Goal: Task Accomplishment & Management: Manage account settings

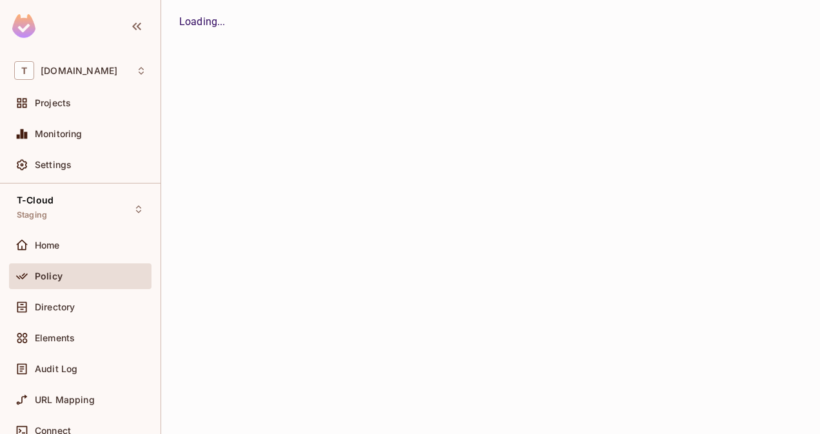
drag, startPoint x: 0, startPoint y: 0, endPoint x: 196, endPoint y: 245, distance: 313.7
click at [49, 283] on div "Policy" at bounding box center [80, 276] width 132 height 15
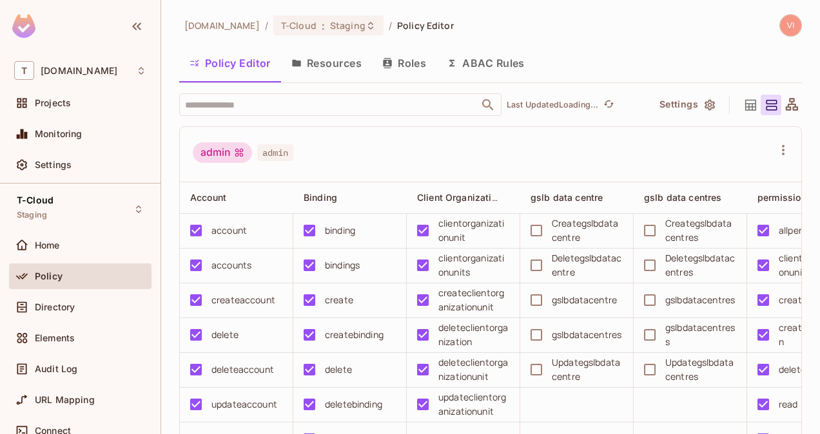
click at [326, 71] on button "Resources" at bounding box center [326, 63] width 91 height 32
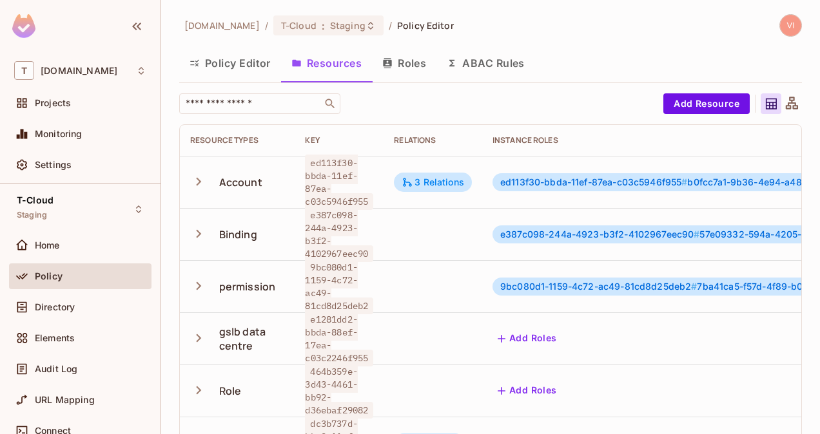
scroll to position [1, 0]
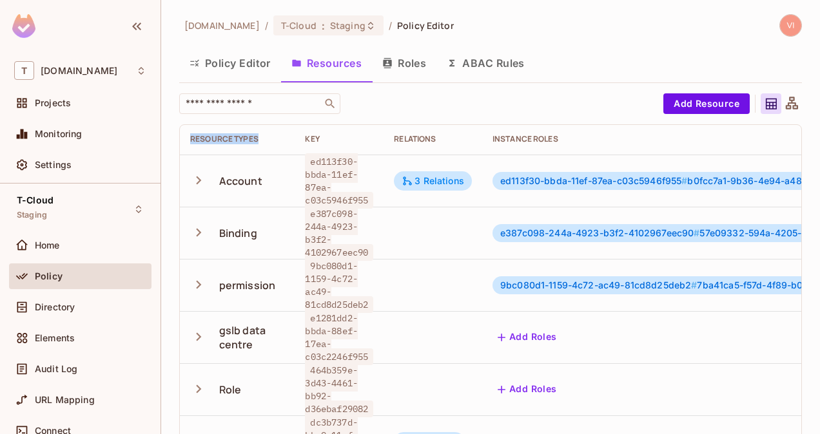
drag, startPoint x: 262, startPoint y: 142, endPoint x: 189, endPoint y: 134, distance: 72.6
click at [189, 134] on th "Resource Types" at bounding box center [237, 139] width 115 height 31
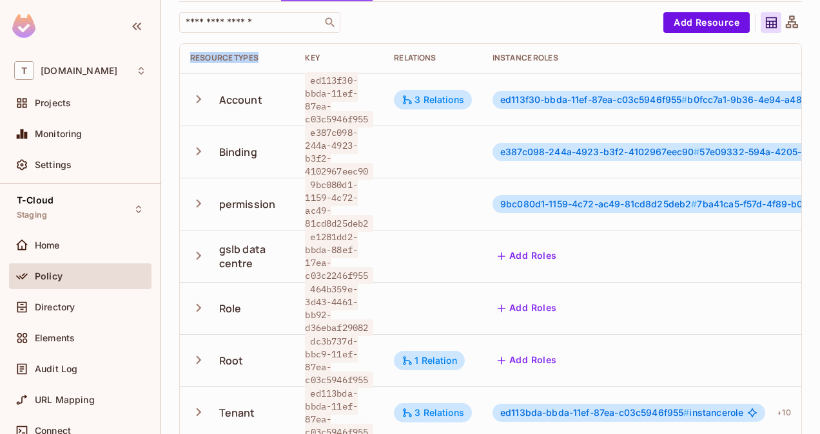
scroll to position [0, 0]
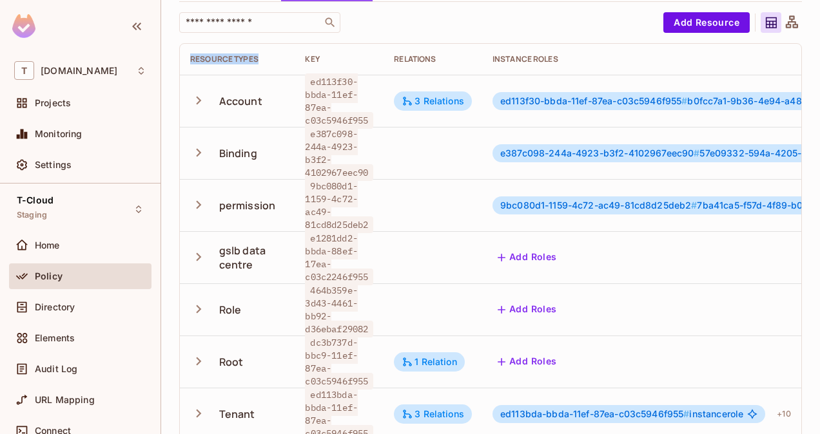
click at [200, 99] on icon "button" at bounding box center [199, 100] width 5 height 8
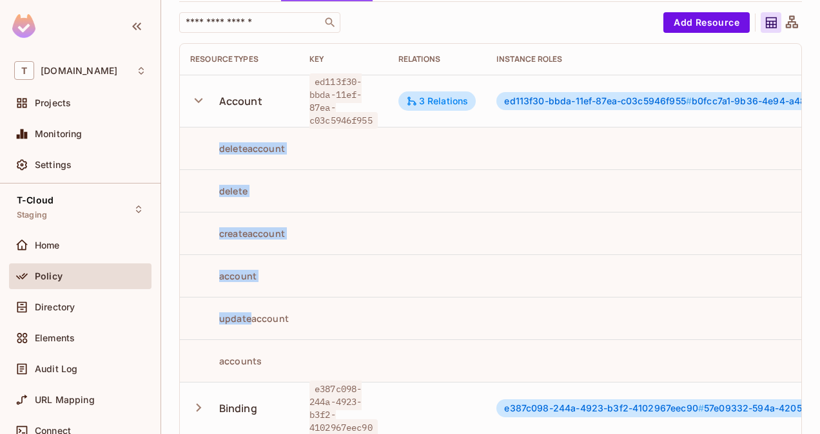
drag, startPoint x: 222, startPoint y: 145, endPoint x: 246, endPoint y: 296, distance: 153.4
click at [246, 296] on tbody "Account ed113f30-bbda-11ef-87ea-c03c5946f955 3 Relations ed113f30-bbda-11ef-87e…" at bounding box center [634, 437] width 909 height 725
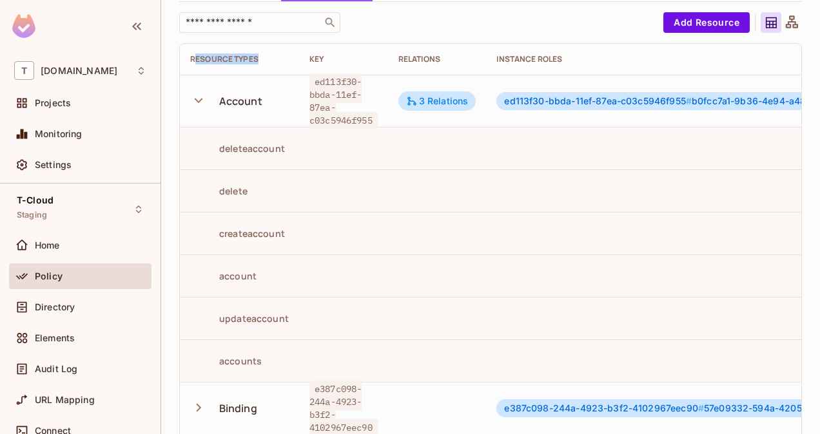
drag, startPoint x: 262, startPoint y: 55, endPoint x: 193, endPoint y: 64, distance: 69.6
click at [193, 64] on th "Resource Types" at bounding box center [239, 59] width 119 height 31
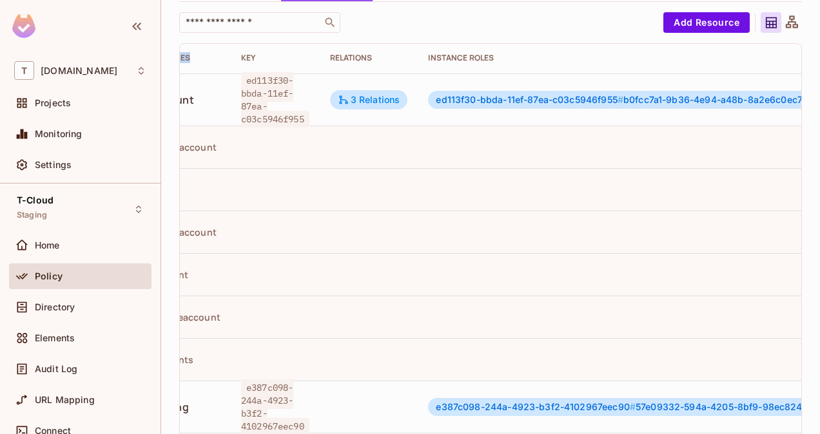
scroll to position [1, 0]
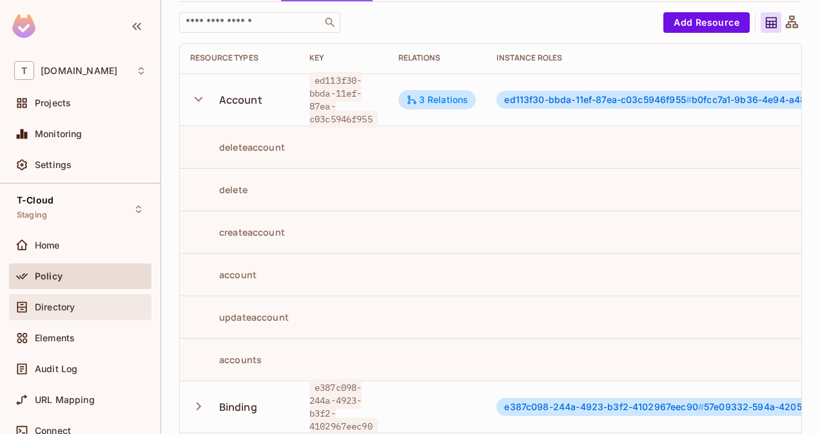
click at [68, 315] on div "Directory" at bounding box center [80, 308] width 142 height 26
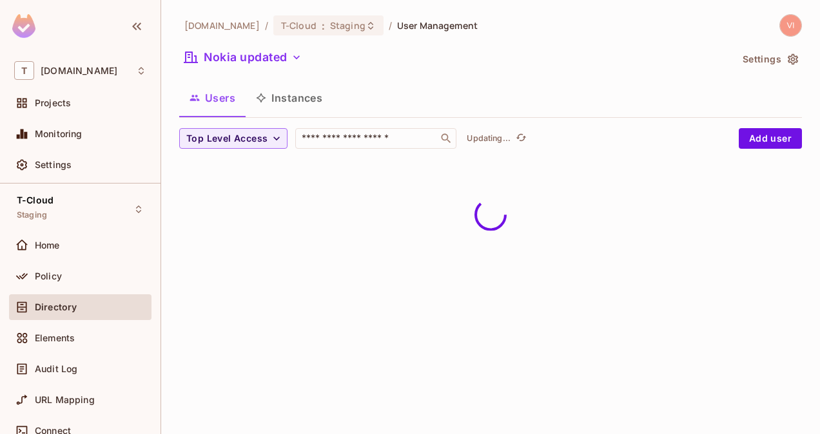
click at [295, 95] on button "Instances" at bounding box center [289, 98] width 87 height 32
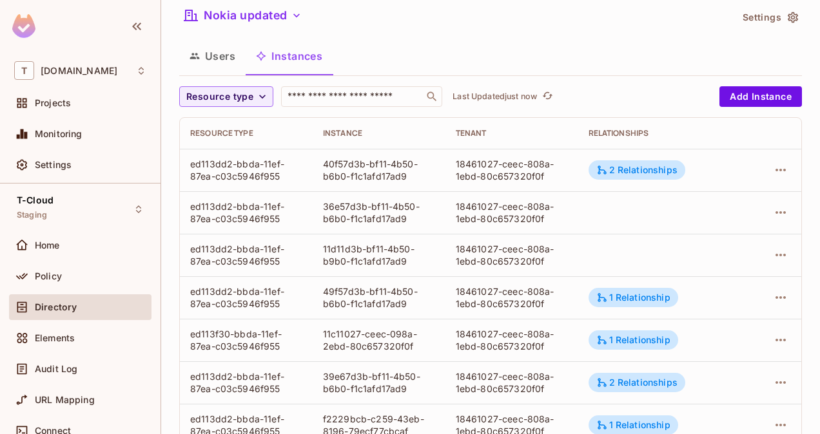
scroll to position [44, 0]
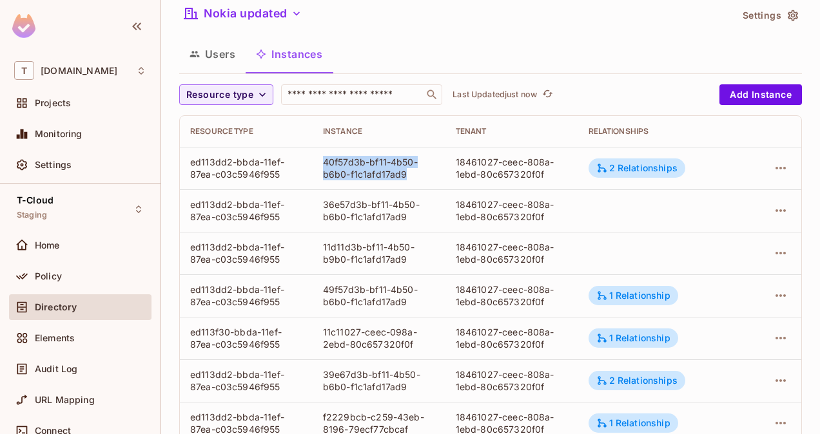
drag, startPoint x: 322, startPoint y: 168, endPoint x: 413, endPoint y: 186, distance: 93.3
click at [413, 186] on td "40f57d3b-bf11-4b50-b6b0-f1c1afd17ad9" at bounding box center [379, 168] width 133 height 43
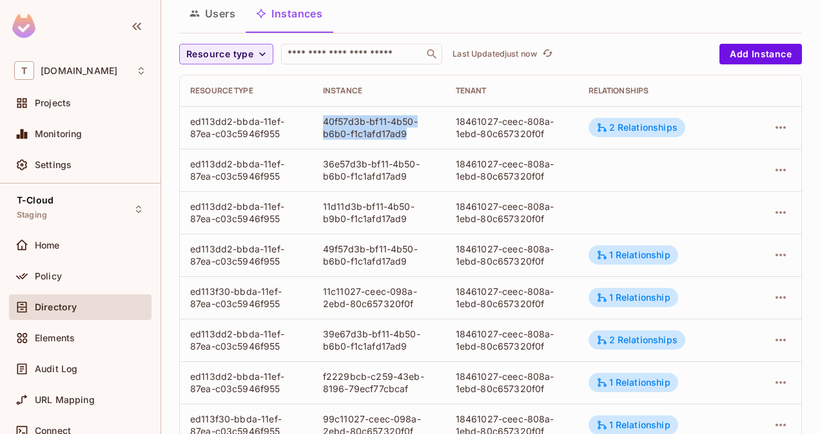
click at [223, 14] on button "Users" at bounding box center [212, 13] width 66 height 32
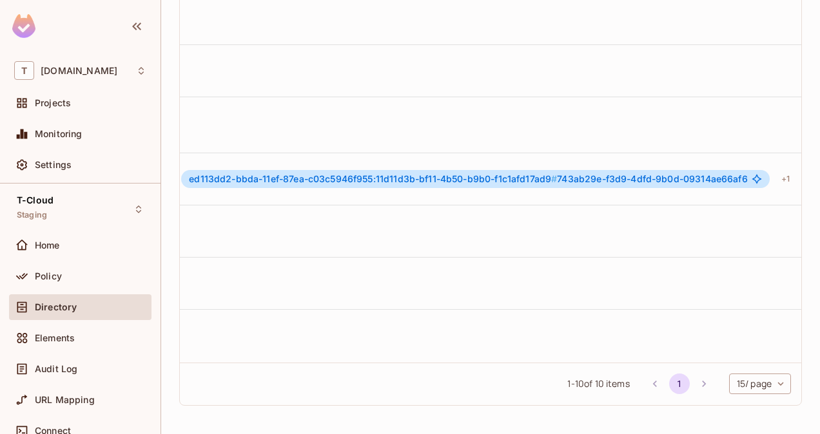
scroll to position [1, 998]
drag, startPoint x: 746, startPoint y: 277, endPoint x: 758, endPoint y: 277, distance: 11.6
click at [760, 277] on td at bounding box center [780, 283] width 41 height 52
click at [773, 277] on icon "button" at bounding box center [780, 283] width 15 height 15
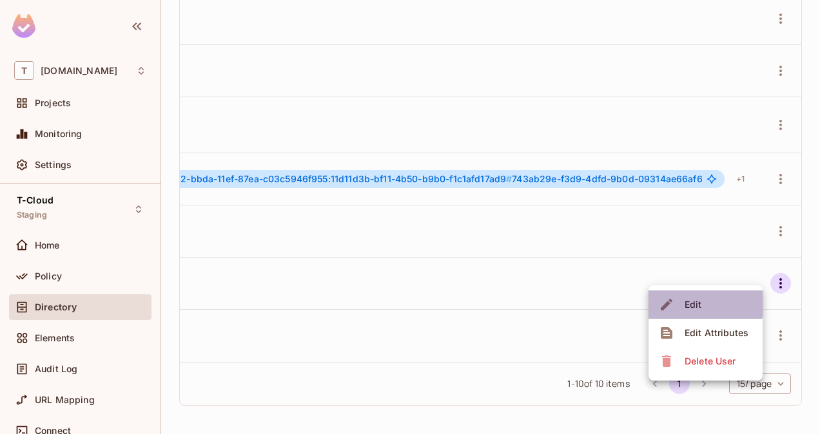
click at [701, 302] on span "Edit" at bounding box center [693, 305] width 25 height 21
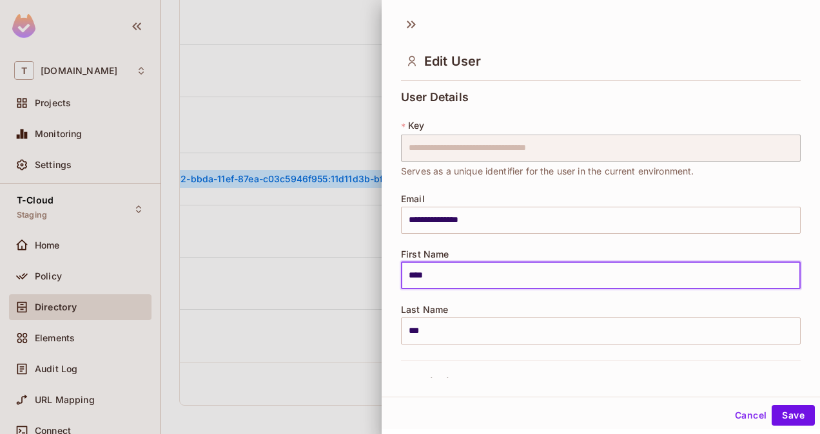
click at [758, 275] on input "****" at bounding box center [601, 275] width 400 height 27
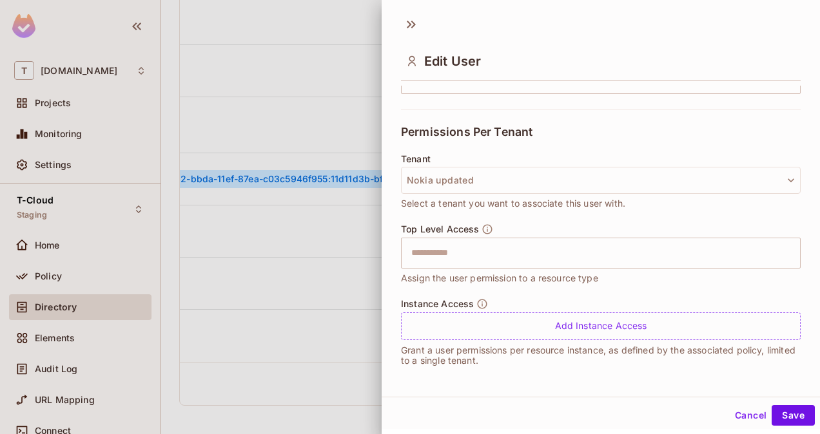
scroll to position [1, 0]
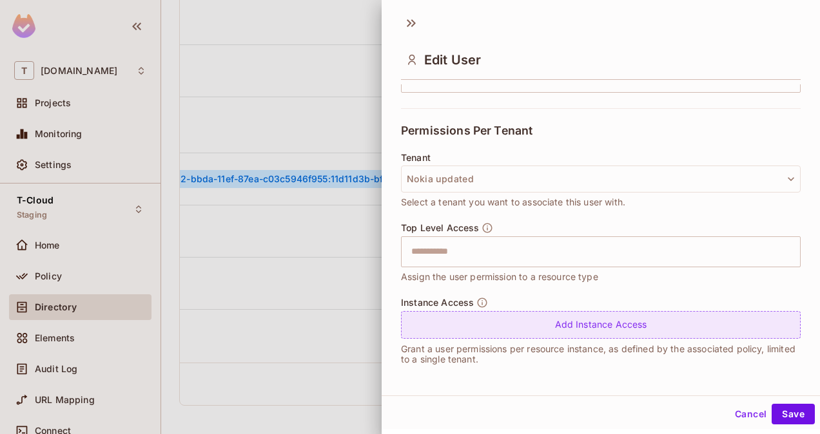
click at [574, 325] on div "Add Instance Access" at bounding box center [601, 325] width 400 height 28
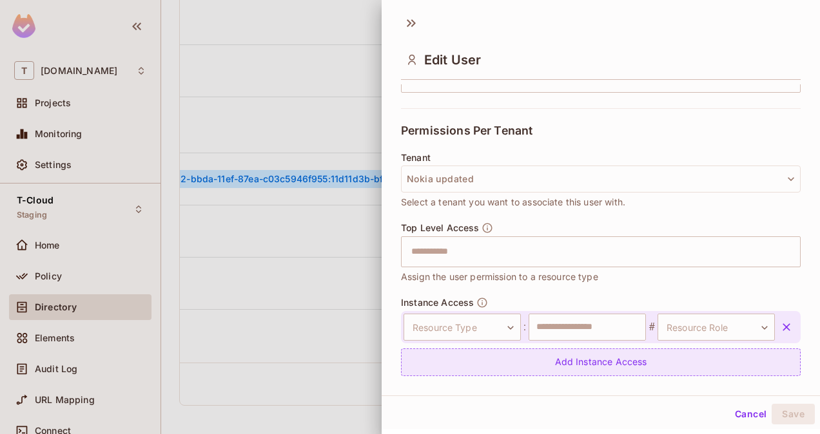
scroll to position [288, 0]
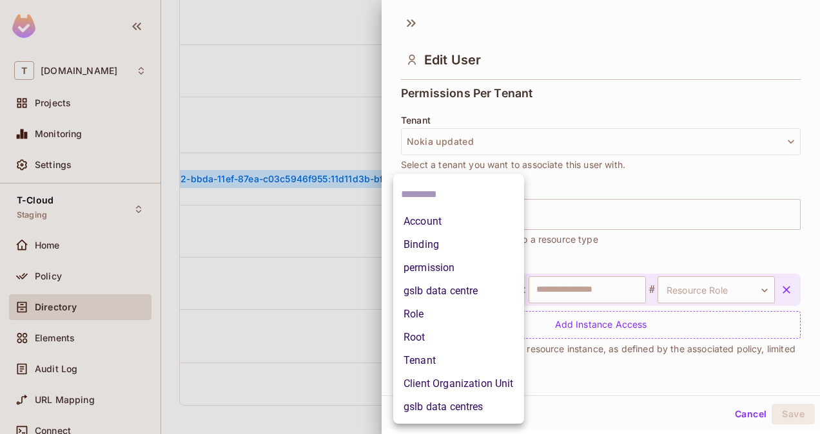
click at [481, 291] on body "T [DOMAIN_NAME] Projects Monitoring Settings T-Cloud Staging Home Policy Direct…" at bounding box center [410, 217] width 820 height 434
click at [434, 222] on li "Account" at bounding box center [458, 221] width 131 height 23
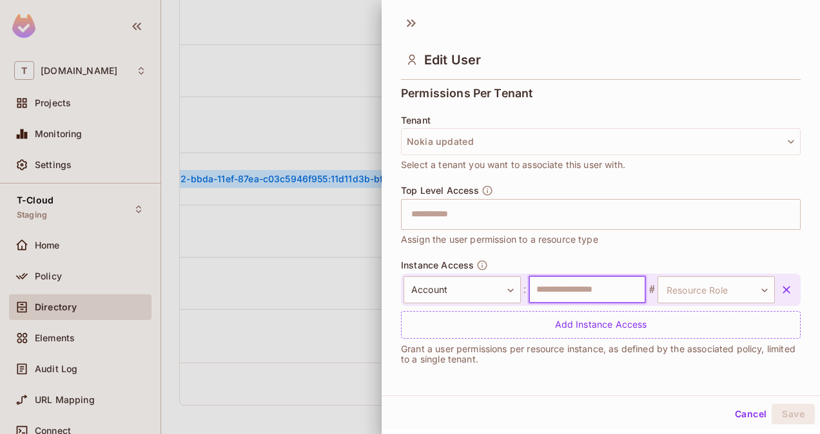
click at [558, 293] on input "text" at bounding box center [587, 290] width 117 height 27
click at [544, 294] on input "text" at bounding box center [587, 290] width 117 height 27
type input "**********"
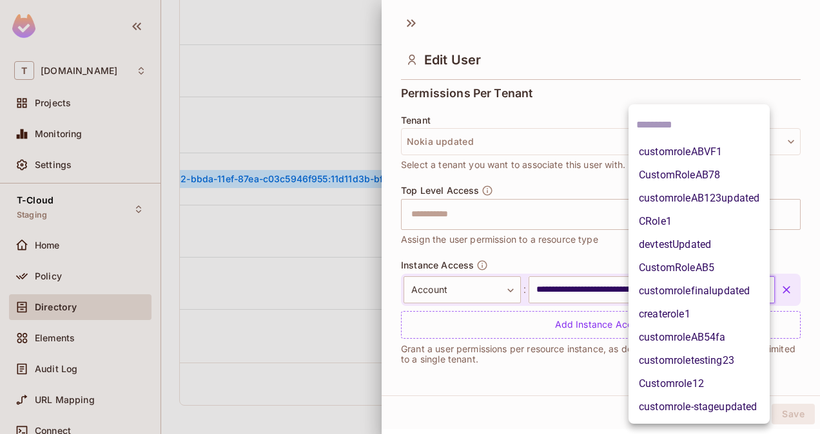
click at [719, 288] on body "T [DOMAIN_NAME] Projects Monitoring Settings T-Cloud Staging Home Policy Direct…" at bounding box center [410, 217] width 820 height 434
click at [601, 247] on div at bounding box center [410, 217] width 820 height 434
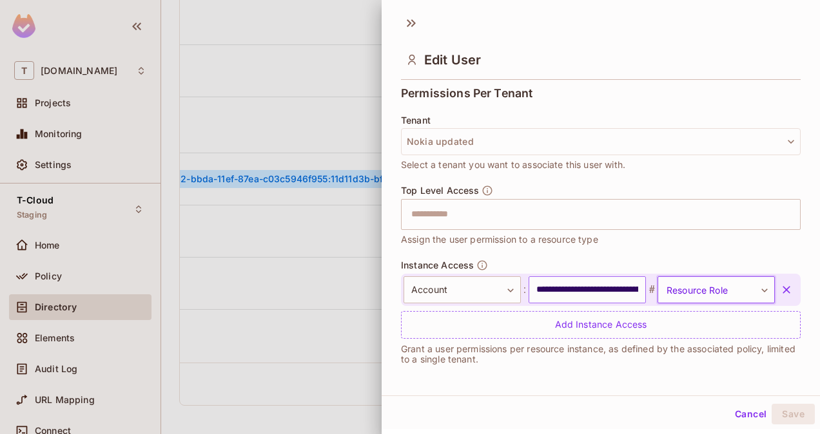
click at [610, 291] on input "**********" at bounding box center [587, 290] width 117 height 27
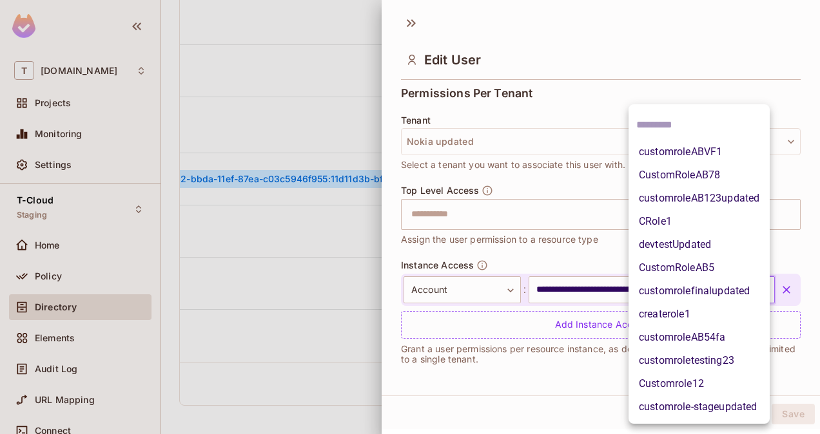
click at [680, 282] on body "T [DOMAIN_NAME] Projects Monitoring Settings T-Cloud Staging Home Policy Direct…" at bounding box center [410, 217] width 820 height 434
click at [551, 254] on div at bounding box center [410, 217] width 820 height 434
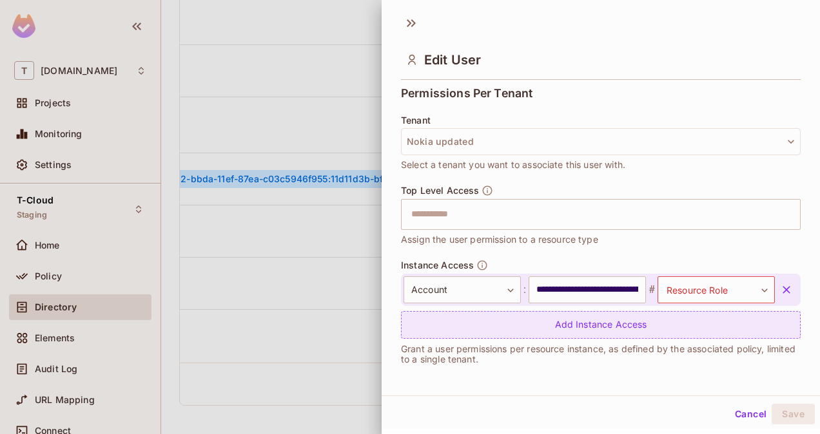
click at [571, 323] on div "Add Instance Access" at bounding box center [601, 325] width 400 height 28
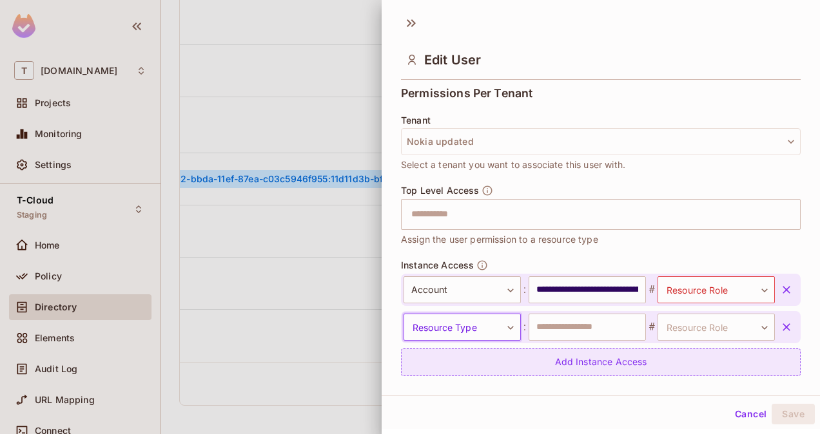
scroll to position [325, 0]
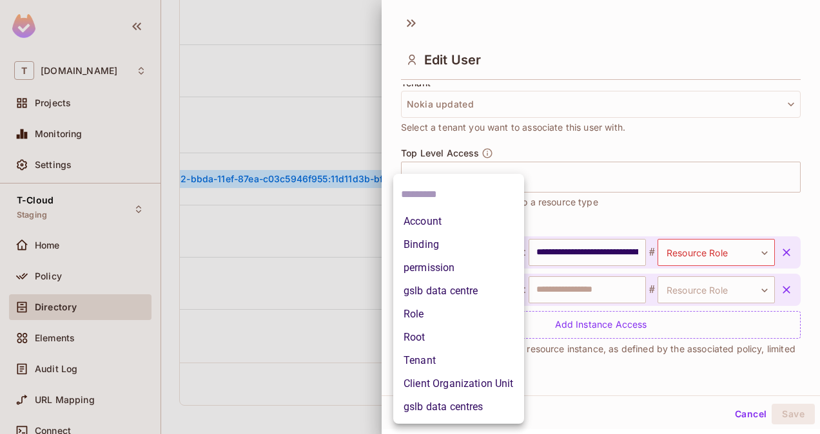
click at [431, 287] on body "T [DOMAIN_NAME] Projects Monitoring Settings T-Cloud Staging Home Policy Direct…" at bounding box center [410, 217] width 820 height 434
click at [423, 356] on li "Tenant" at bounding box center [458, 360] width 131 height 23
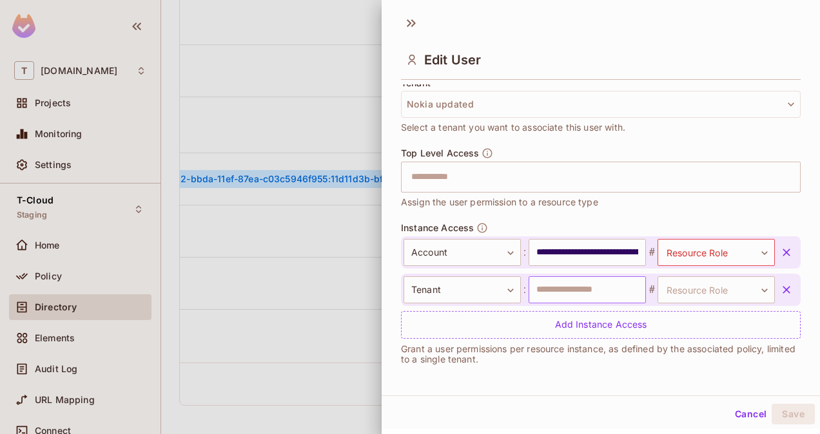
click at [580, 288] on input "text" at bounding box center [587, 290] width 117 height 27
drag, startPoint x: 515, startPoint y: 310, endPoint x: 593, endPoint y: 294, distance: 79.6
click at [593, 294] on div "**********" at bounding box center [601, 288] width 400 height 102
click at [744, 289] on body "T [DOMAIN_NAME] Projects Monitoring Settings T-Cloud Staging Home Policy Direct…" at bounding box center [410, 217] width 820 height 434
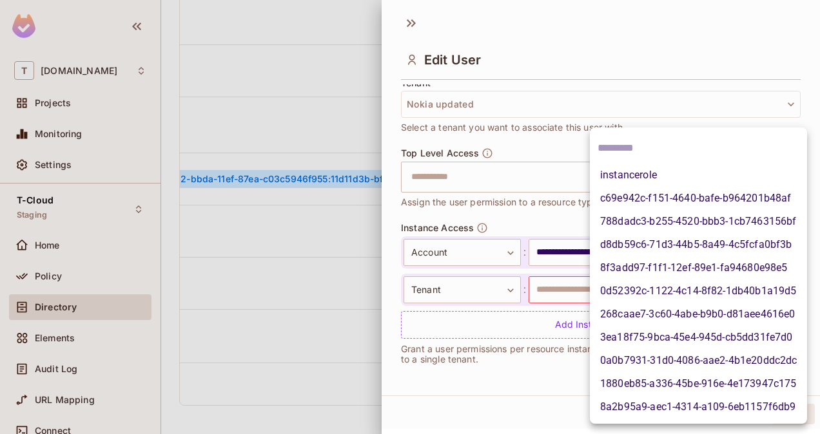
click at [673, 92] on div at bounding box center [410, 217] width 820 height 434
click at [741, 289] on body "T [DOMAIN_NAME] Projects Monitoring Settings T-Cloud Staging Home Policy Direct…" at bounding box center [410, 217] width 820 height 434
click at [695, 113] on div at bounding box center [410, 217] width 820 height 434
